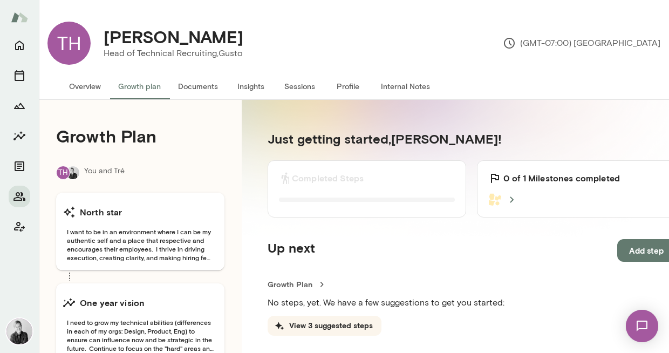
click at [89, 91] on button "Overview" at bounding box center [84, 86] width 49 height 26
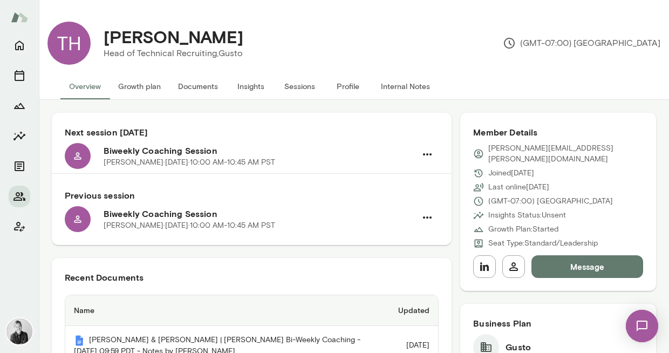
click at [259, 87] on button "Insights" at bounding box center [251, 86] width 49 height 26
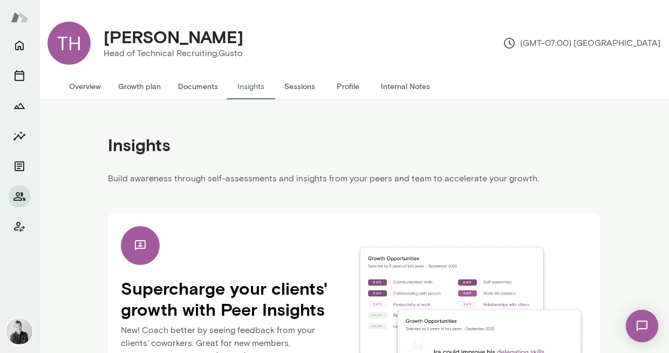
click at [85, 88] on button "Overview" at bounding box center [84, 86] width 49 height 26
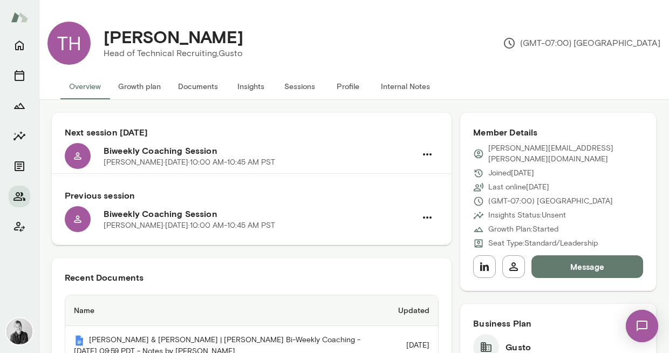
click at [302, 87] on button "Sessions" at bounding box center [299, 86] width 49 height 26
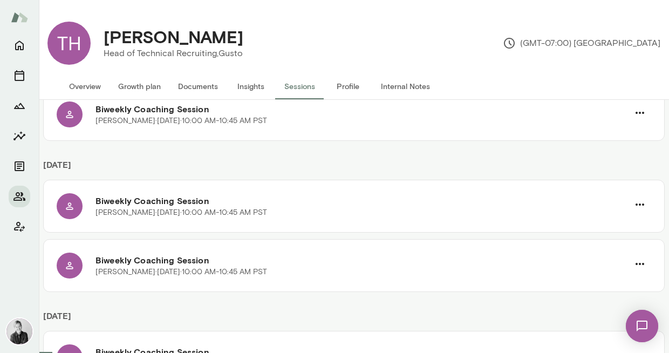
scroll to position [189, 0]
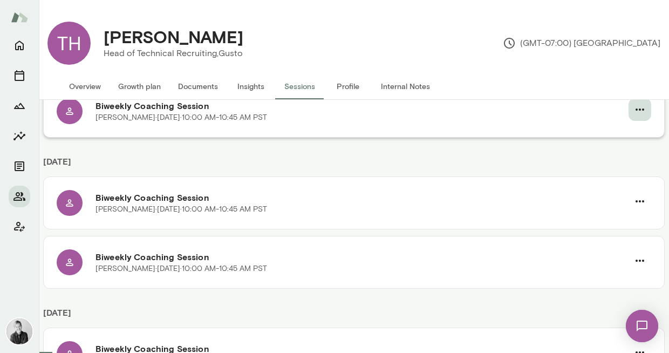
click at [634, 115] on icon "button" at bounding box center [640, 109] width 13 height 13
click at [423, 9] on div at bounding box center [334, 9] width 669 height 0
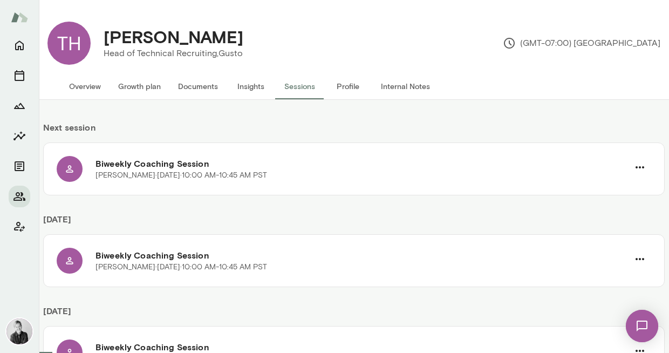
scroll to position [0, 0]
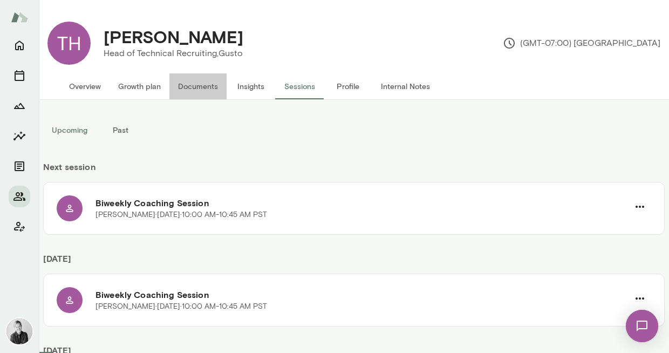
click at [196, 91] on button "Documents" at bounding box center [197, 86] width 57 height 26
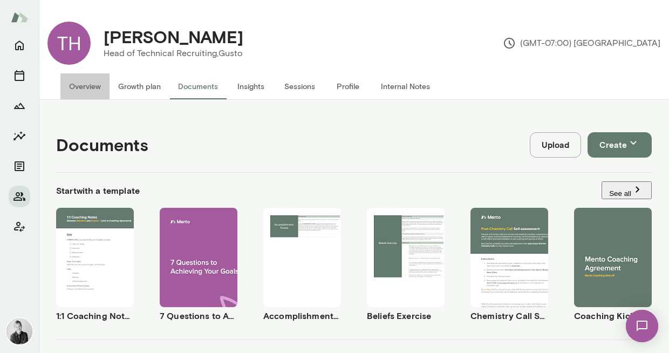
click at [82, 85] on button "Overview" at bounding box center [84, 86] width 49 height 26
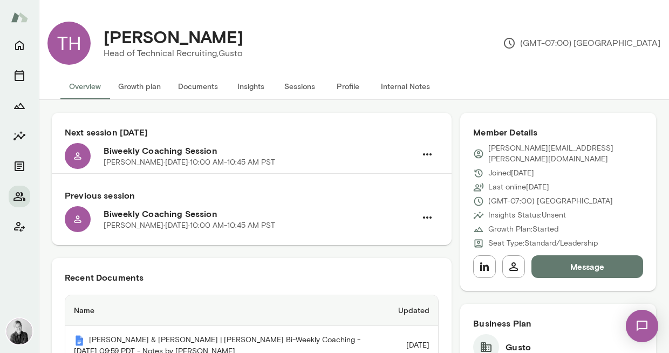
click at [637, 325] on img at bounding box center [642, 326] width 44 height 44
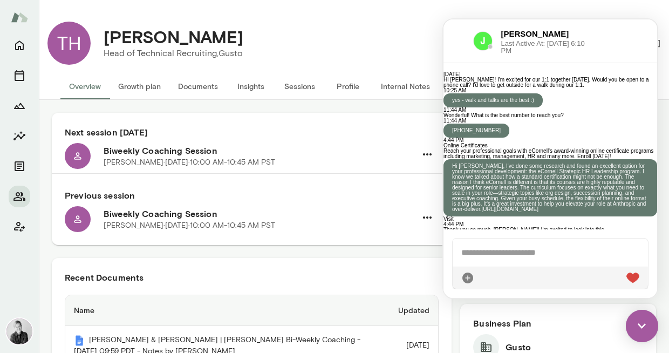
scroll to position [1550, 0]
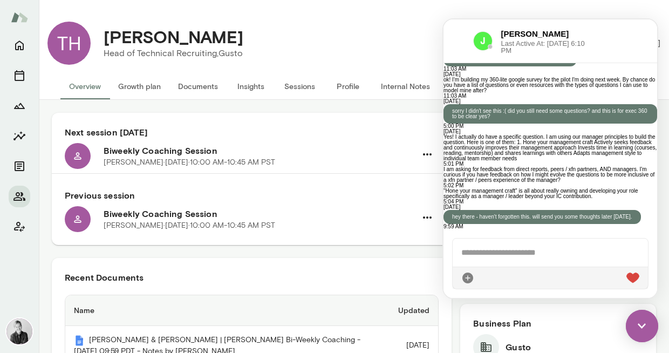
click at [639, 324] on img at bounding box center [642, 326] width 32 height 32
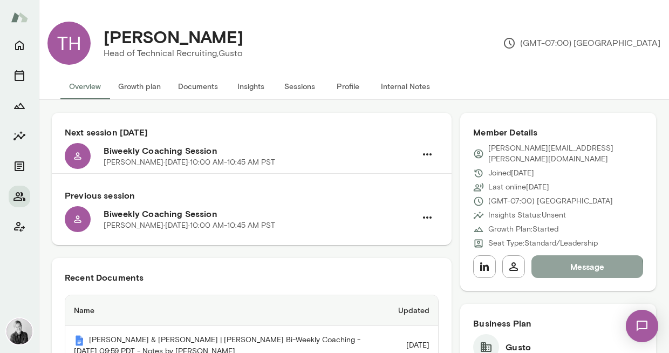
click at [575, 260] on button "Message" at bounding box center [588, 266] width 112 height 23
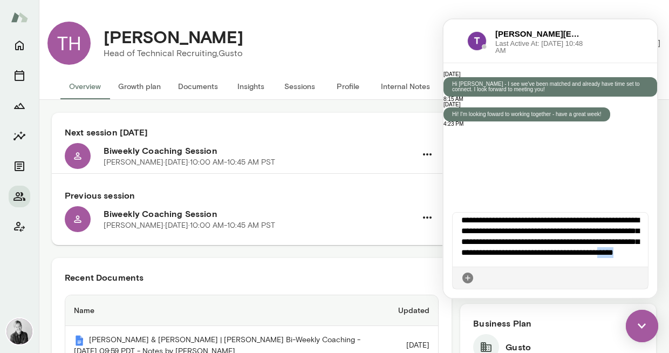
scroll to position [17, 0]
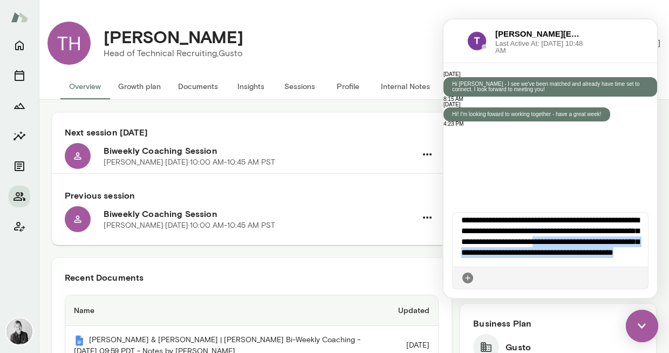
drag, startPoint x: 612, startPoint y: 262, endPoint x: 460, endPoint y: 243, distance: 152.3
click at [460, 243] on div "**********" at bounding box center [550, 240] width 195 height 54
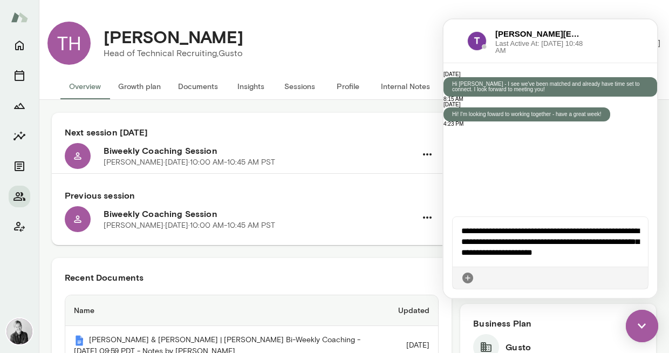
scroll to position [0, 0]
drag, startPoint x: 566, startPoint y: 258, endPoint x: 575, endPoint y: 240, distance: 20.0
click at [575, 241] on div "**********" at bounding box center [550, 242] width 195 height 50
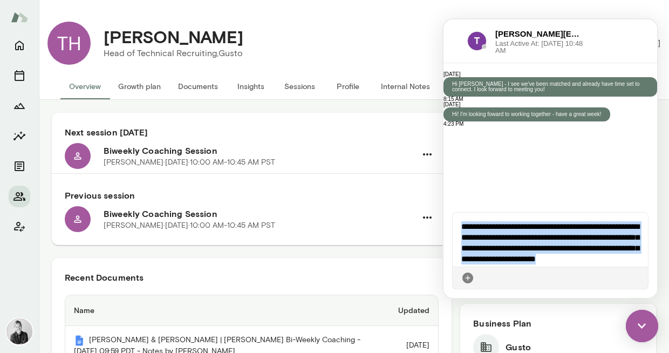
drag, startPoint x: 613, startPoint y: 260, endPoint x: 444, endPoint y: 224, distance: 172.7
click at [444, 224] on div "**********" at bounding box center [551, 251] width 214 height 94
click at [611, 262] on div "**********" at bounding box center [550, 240] width 195 height 54
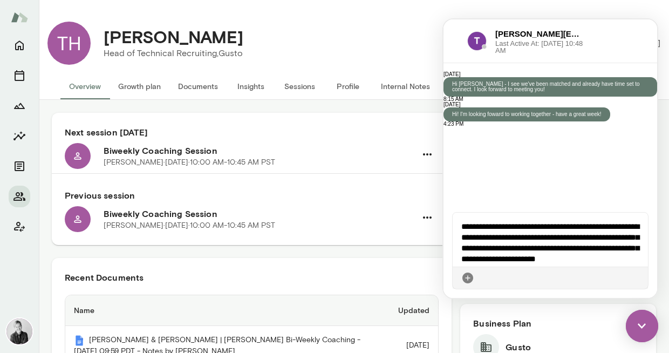
click at [559, 228] on div "**********" at bounding box center [550, 240] width 195 height 54
click at [640, 278] on icon at bounding box center [640, 278] width 0 height 0
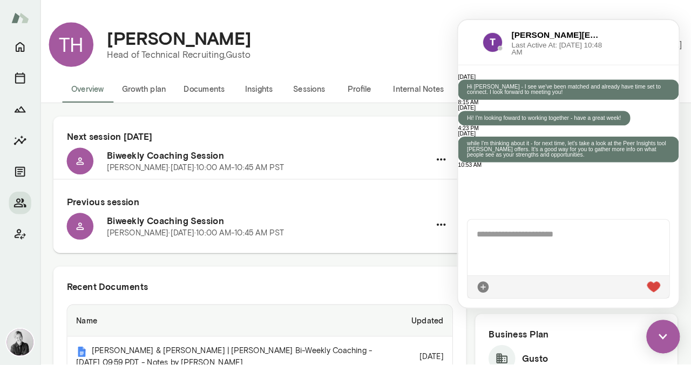
scroll to position [108, 0]
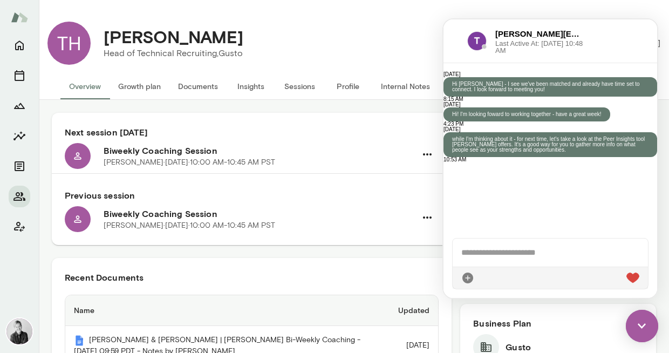
click at [639, 325] on img at bounding box center [642, 326] width 32 height 32
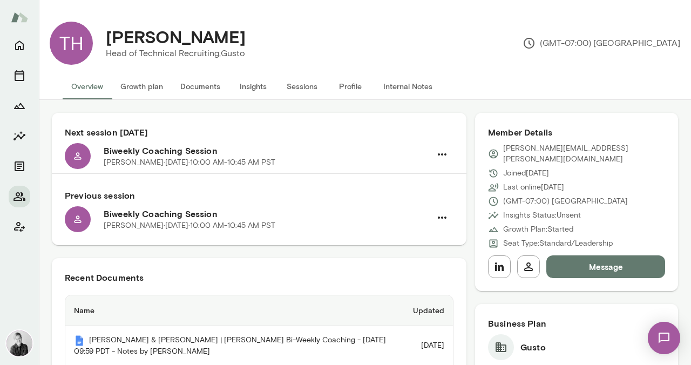
click at [659, 340] on img at bounding box center [664, 338] width 44 height 44
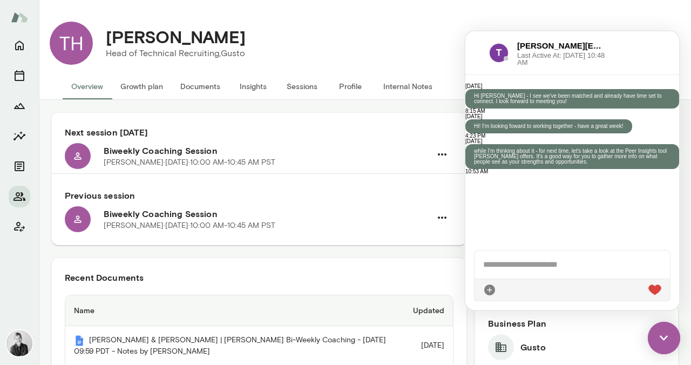
click at [659, 340] on img at bounding box center [664, 338] width 32 height 32
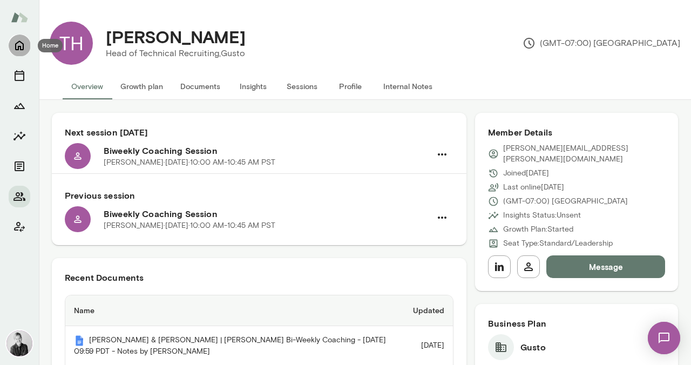
click at [21, 44] on icon "Home" at bounding box center [19, 45] width 13 height 13
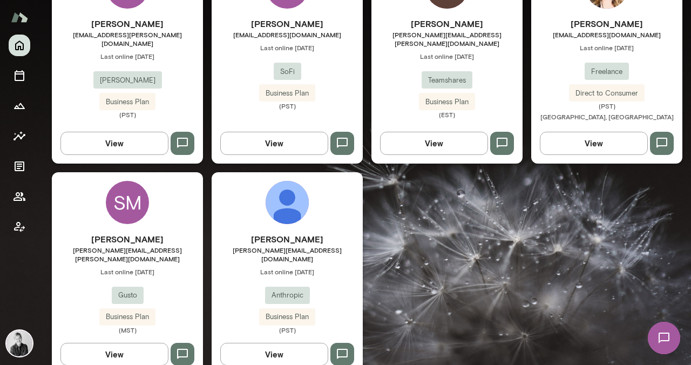
scroll to position [598, 0]
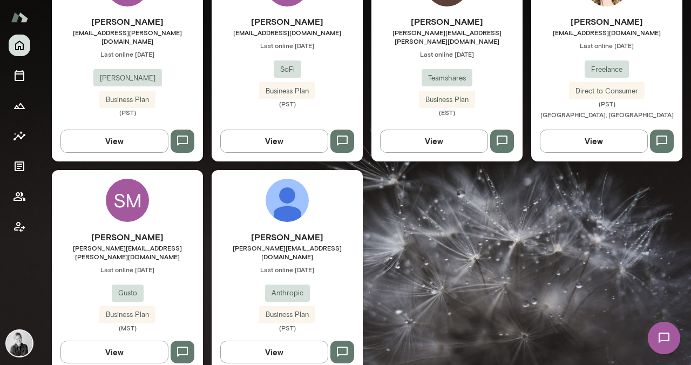
click at [279, 203] on img at bounding box center [287, 200] width 43 height 43
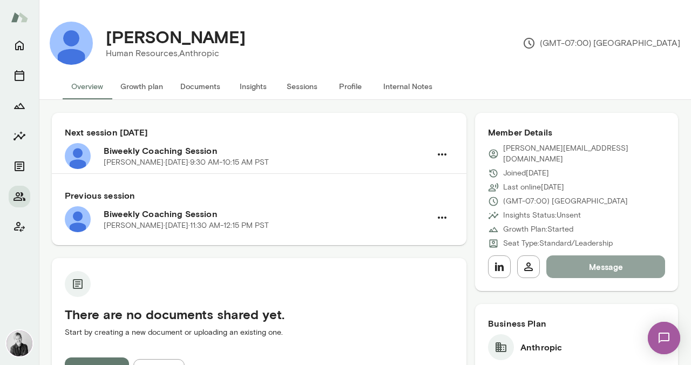
click at [599, 261] on button "Message" at bounding box center [605, 266] width 119 height 23
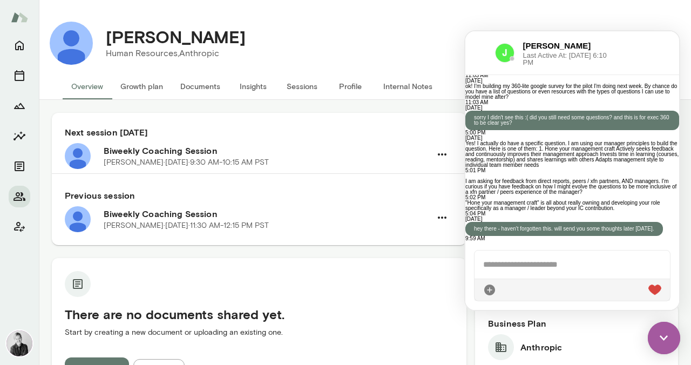
scroll to position [1471, 0]
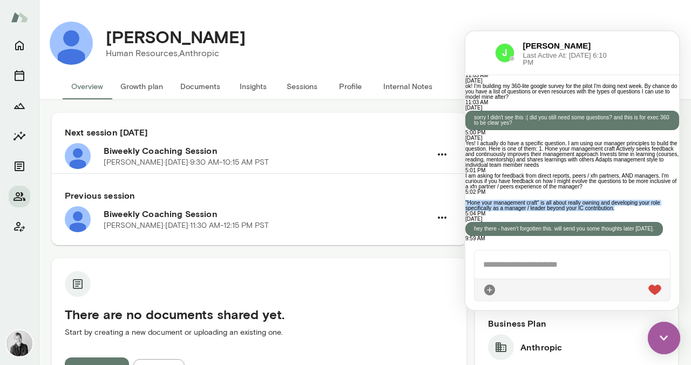
drag, startPoint x: 556, startPoint y: 215, endPoint x: 473, endPoint y: 160, distance: 99.0
click at [473, 195] on div ""Hone your management craft" is all about really owning and developing your rol…" at bounding box center [572, 206] width 214 height 22
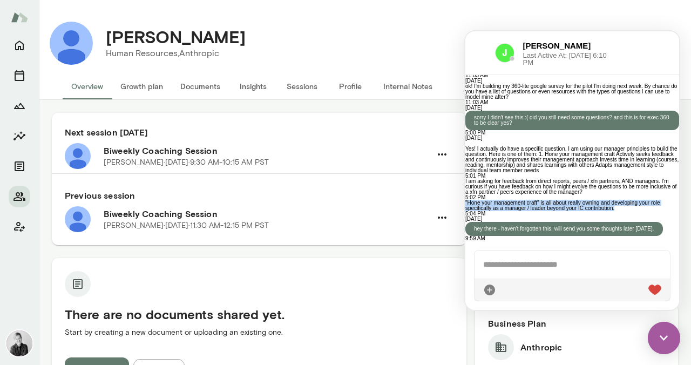
scroll to position [1105, 0]
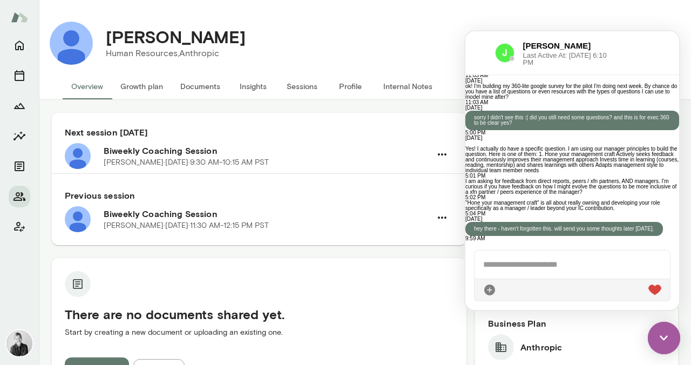
click at [481, 146] on div "Yes! I actually do have a specific question. I am using our manager principles …" at bounding box center [572, 159] width 214 height 27
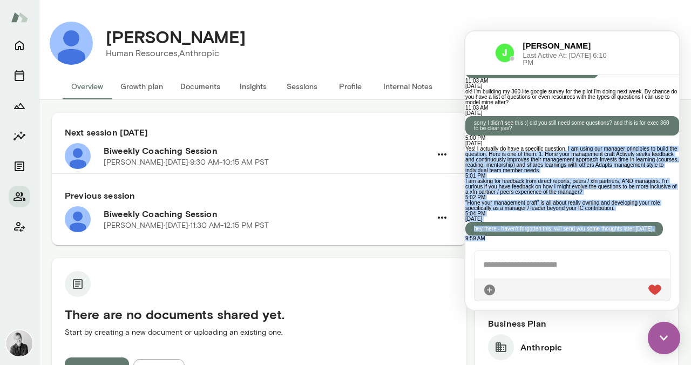
scroll to position [1526, 0]
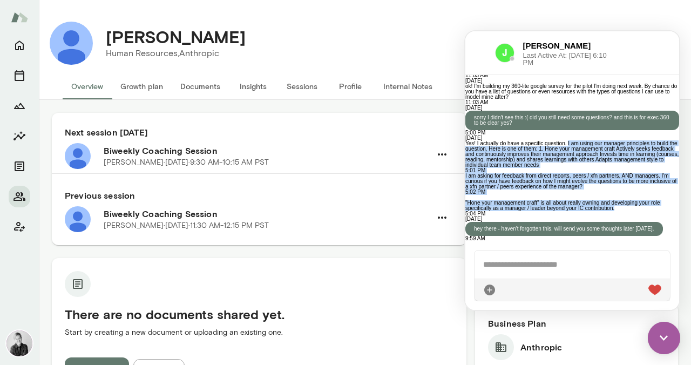
drag, startPoint x: 483, startPoint y: 138, endPoint x: 566, endPoint y: 161, distance: 86.5
click at [566, 161] on div "[DATE] Hi [PERSON_NAME]! I'm excited for our 1:1 together [DATE]. Would you be …" at bounding box center [572, 158] width 214 height 166
copy div "I am using our manager principles to build the question. Here is one of them: 1…"
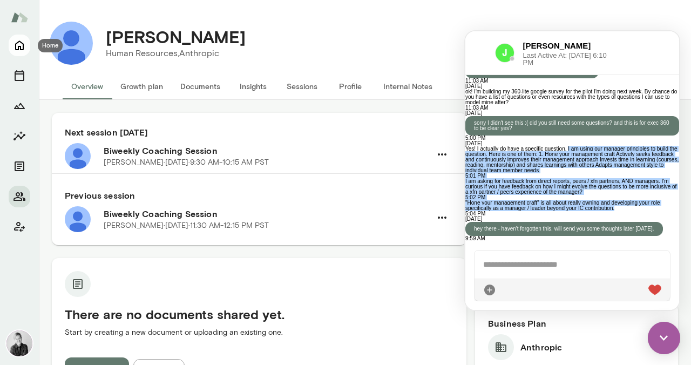
click at [24, 48] on icon "Home" at bounding box center [19, 45] width 13 height 13
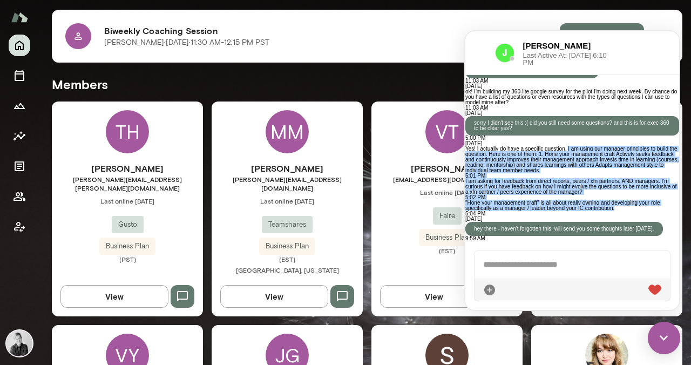
scroll to position [229, 0]
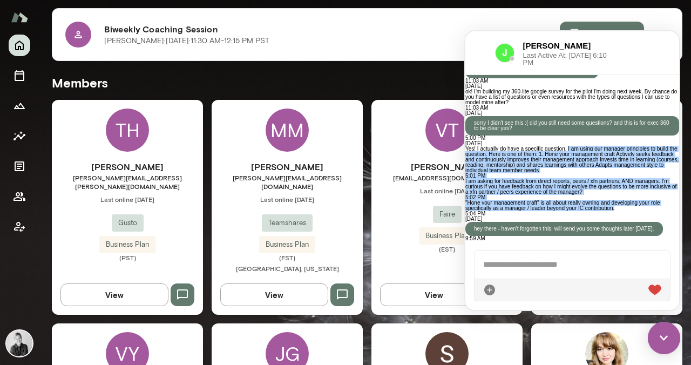
click at [664, 338] on img at bounding box center [664, 338] width 32 height 32
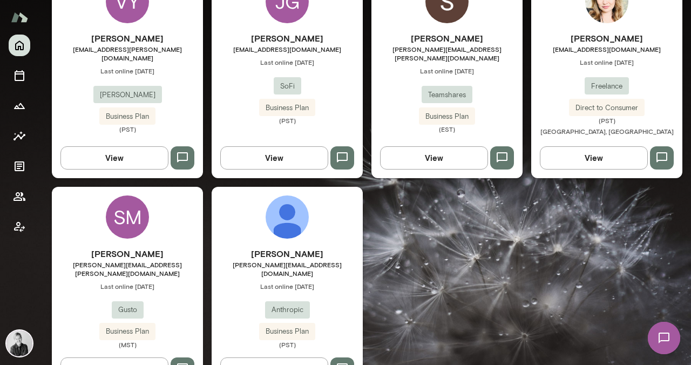
scroll to position [582, 0]
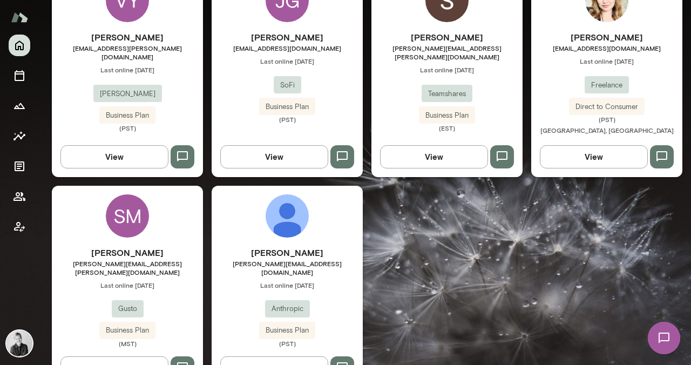
click at [130, 214] on div "SM" at bounding box center [127, 215] width 43 height 43
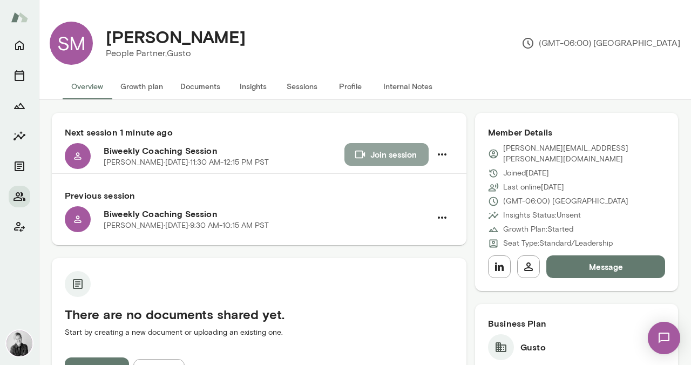
click at [372, 151] on button "Join session" at bounding box center [386, 154] width 84 height 23
